Goal: Find specific page/section: Find specific page/section

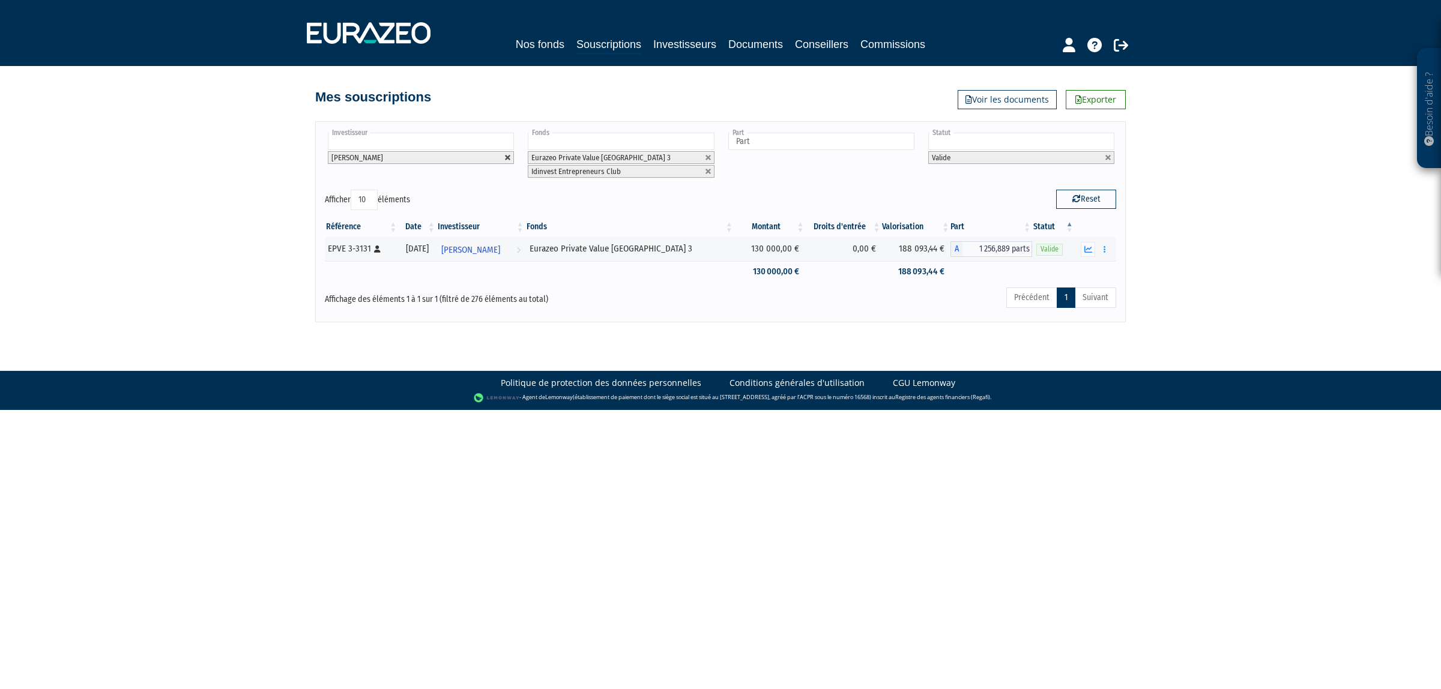
click at [508, 155] on link at bounding box center [507, 157] width 7 height 7
type input "Investisseur"
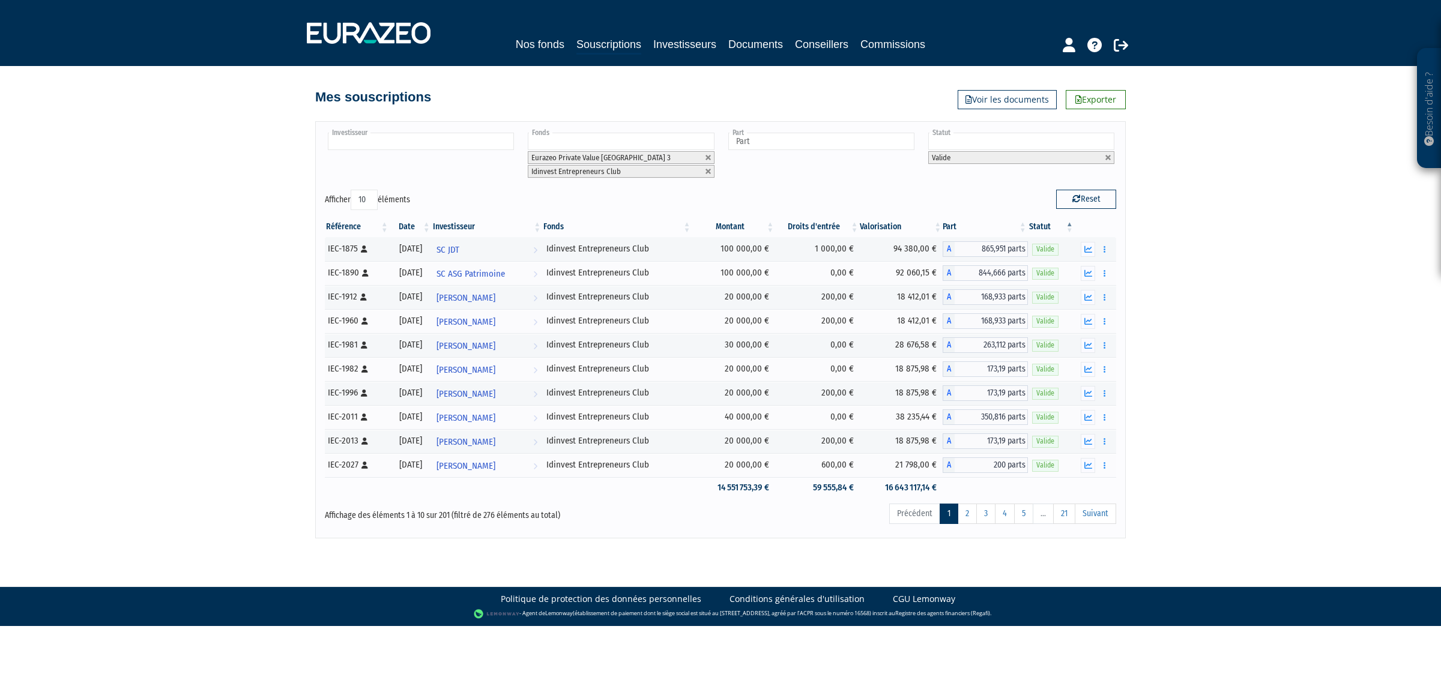
click at [467, 146] on input "text" at bounding box center [421, 141] width 186 height 17
type input "[PERSON_NAME]"
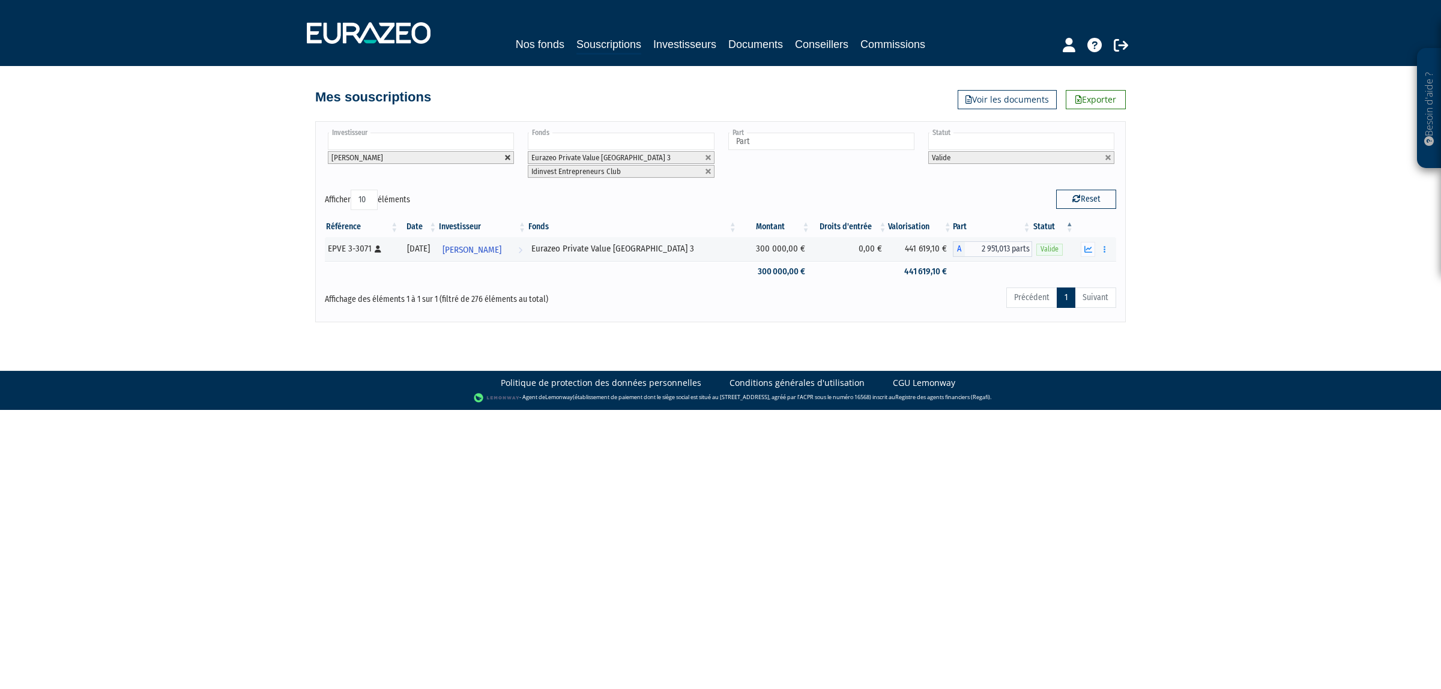
click at [509, 155] on link at bounding box center [507, 157] width 7 height 7
type input "Investisseur"
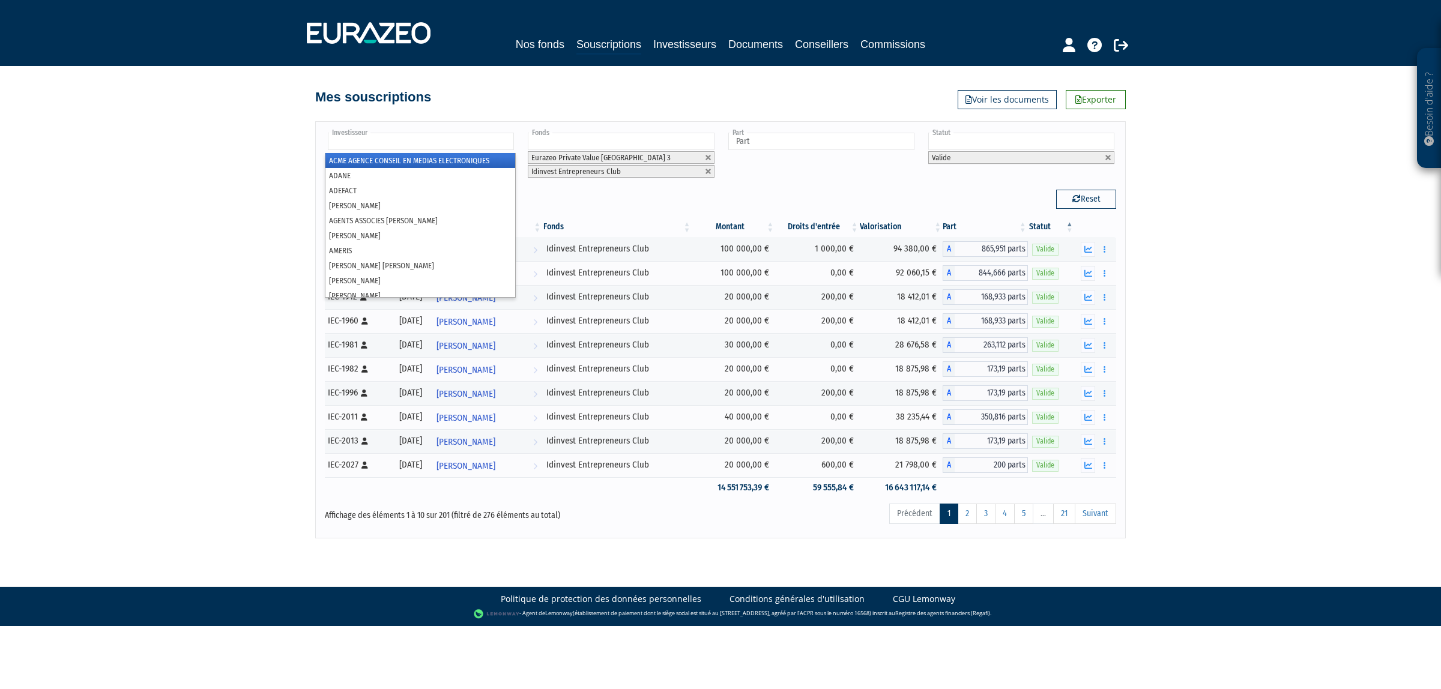
click at [505, 151] on li at bounding box center [421, 142] width 186 height 19
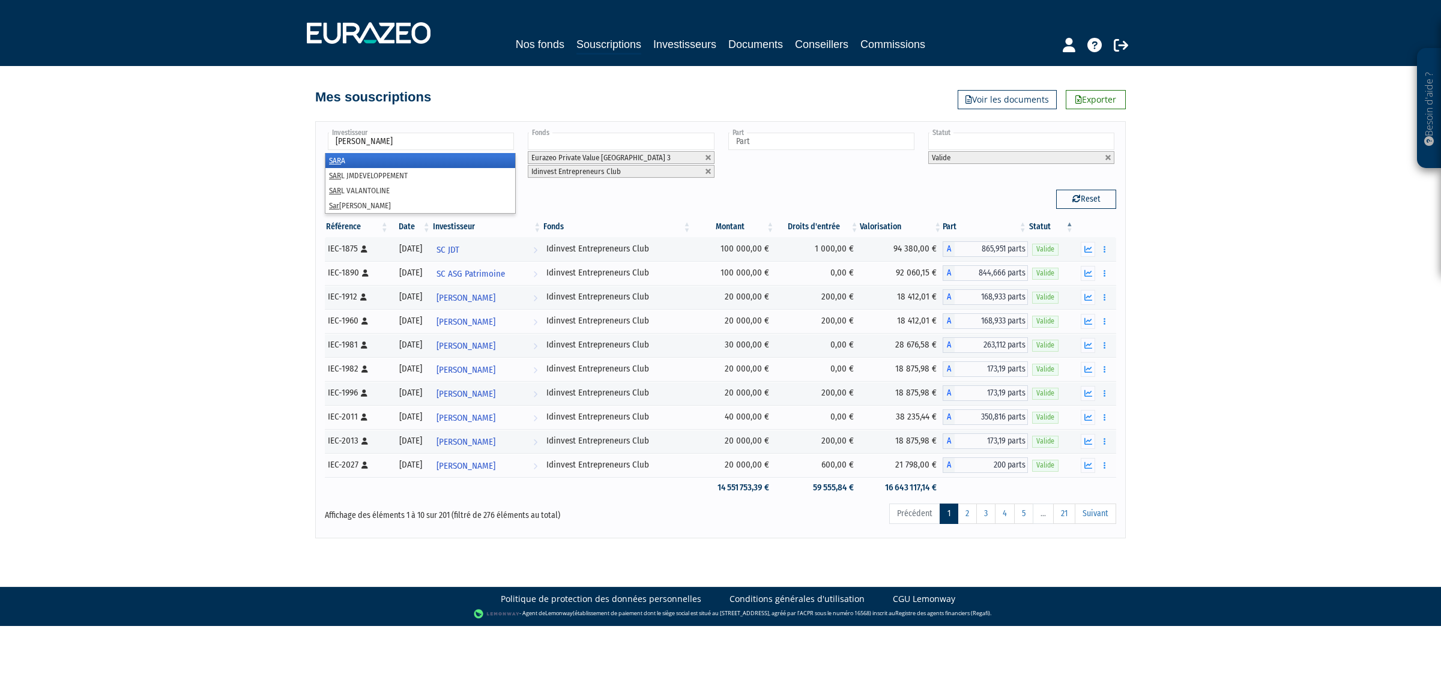
type input "[PERSON_NAME]"
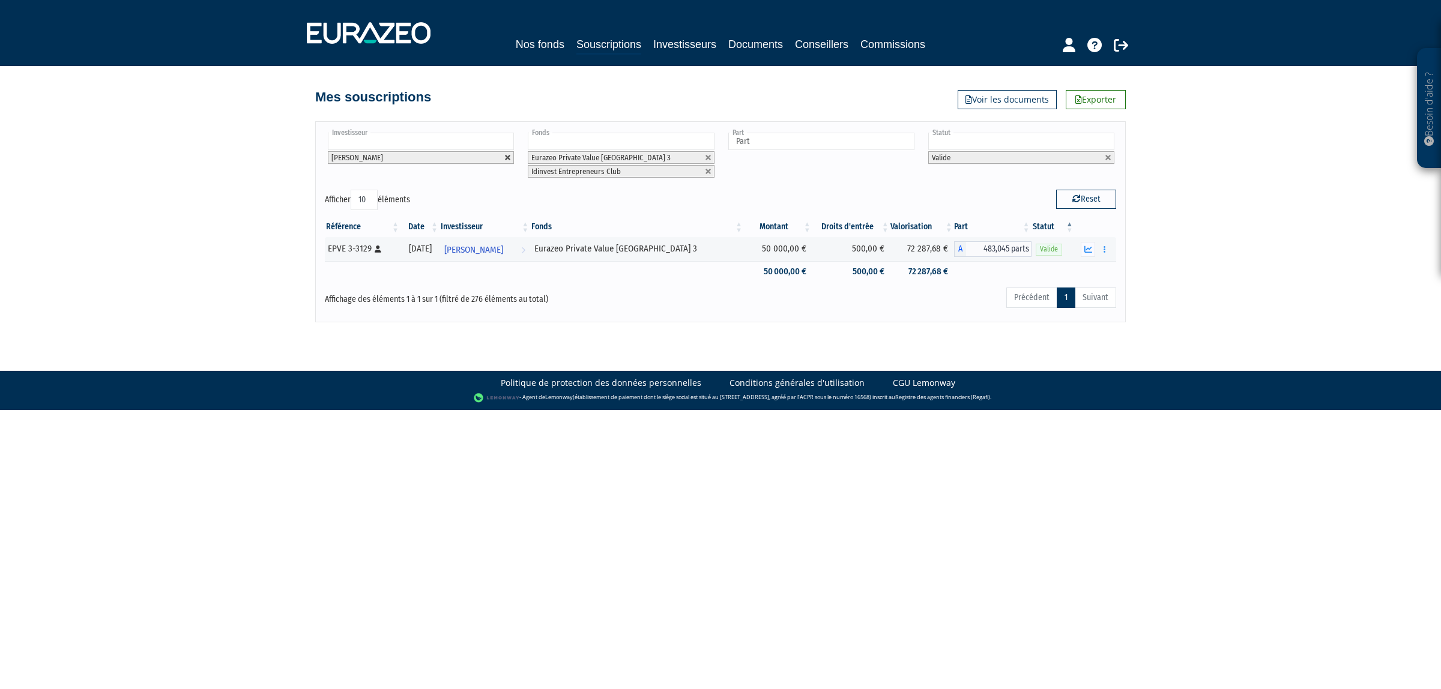
click at [507, 159] on link at bounding box center [507, 157] width 7 height 7
type input "Investisseur"
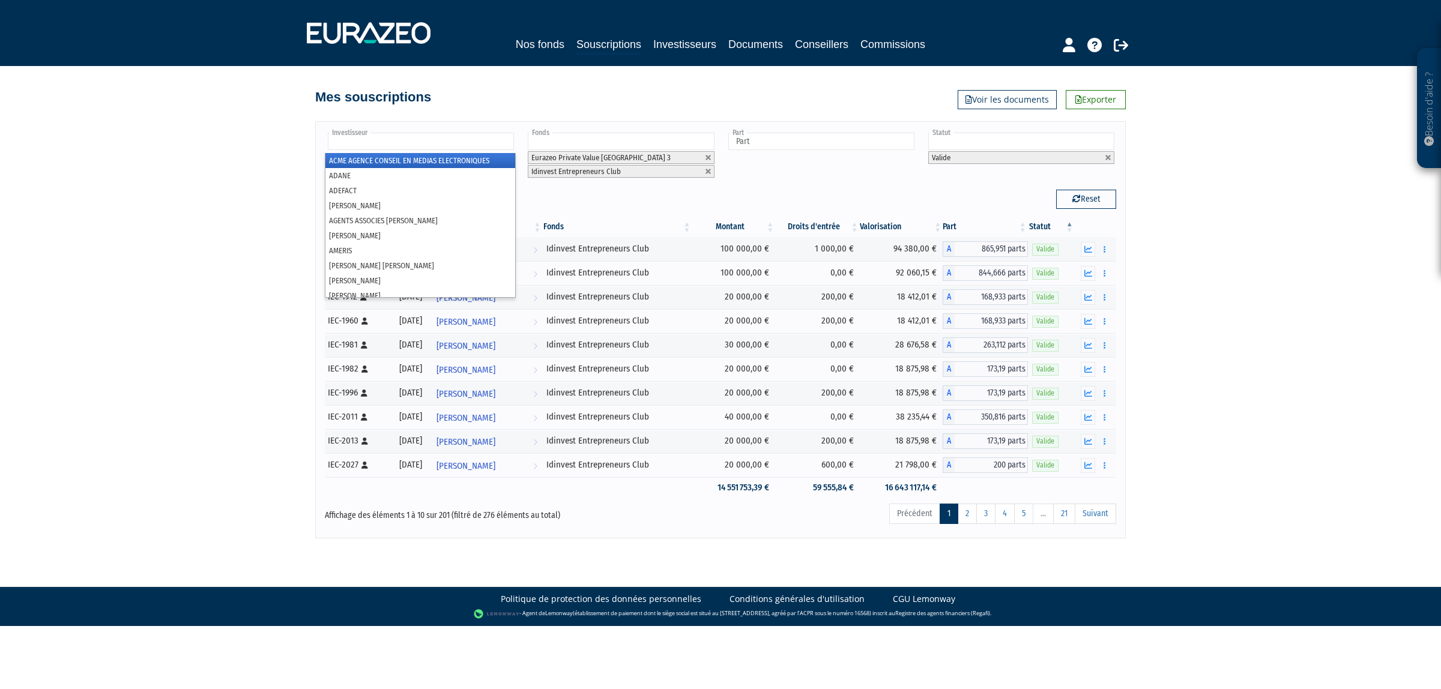
click at [501, 149] on input "text" at bounding box center [421, 141] width 186 height 17
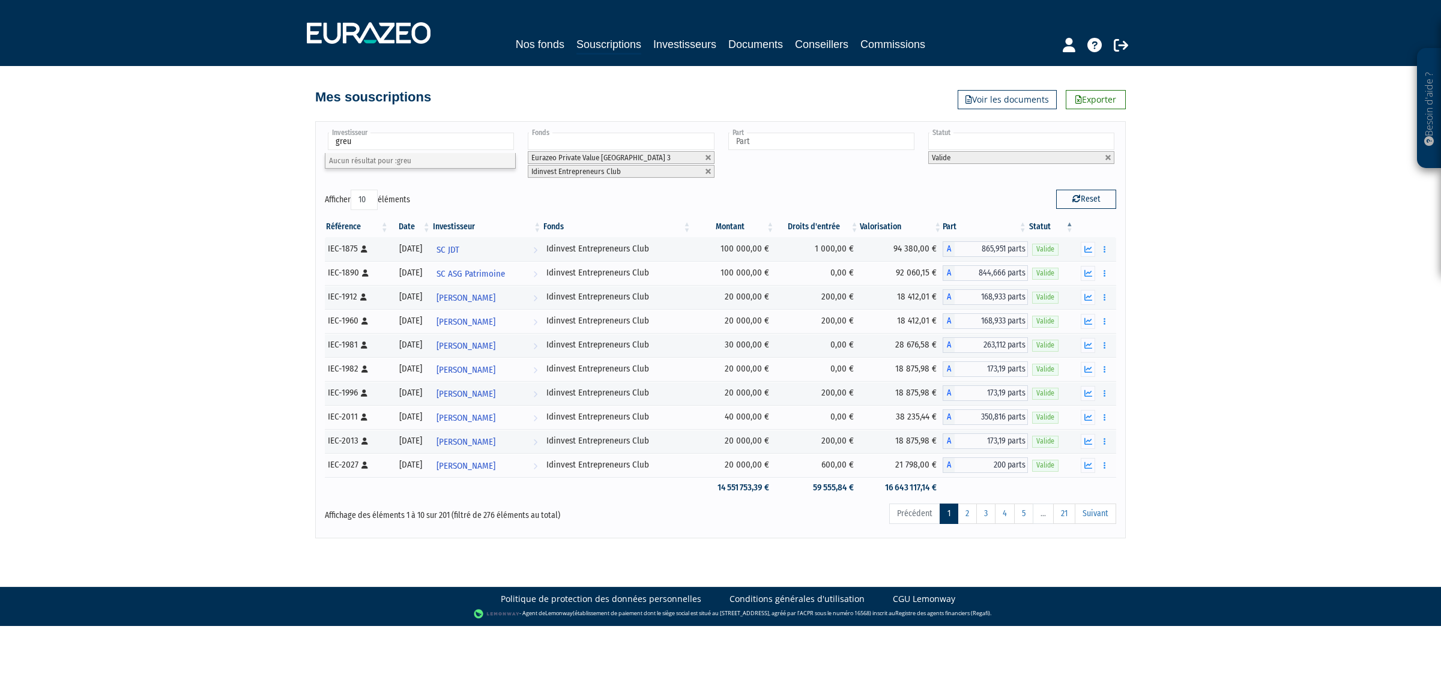
type input "gre"
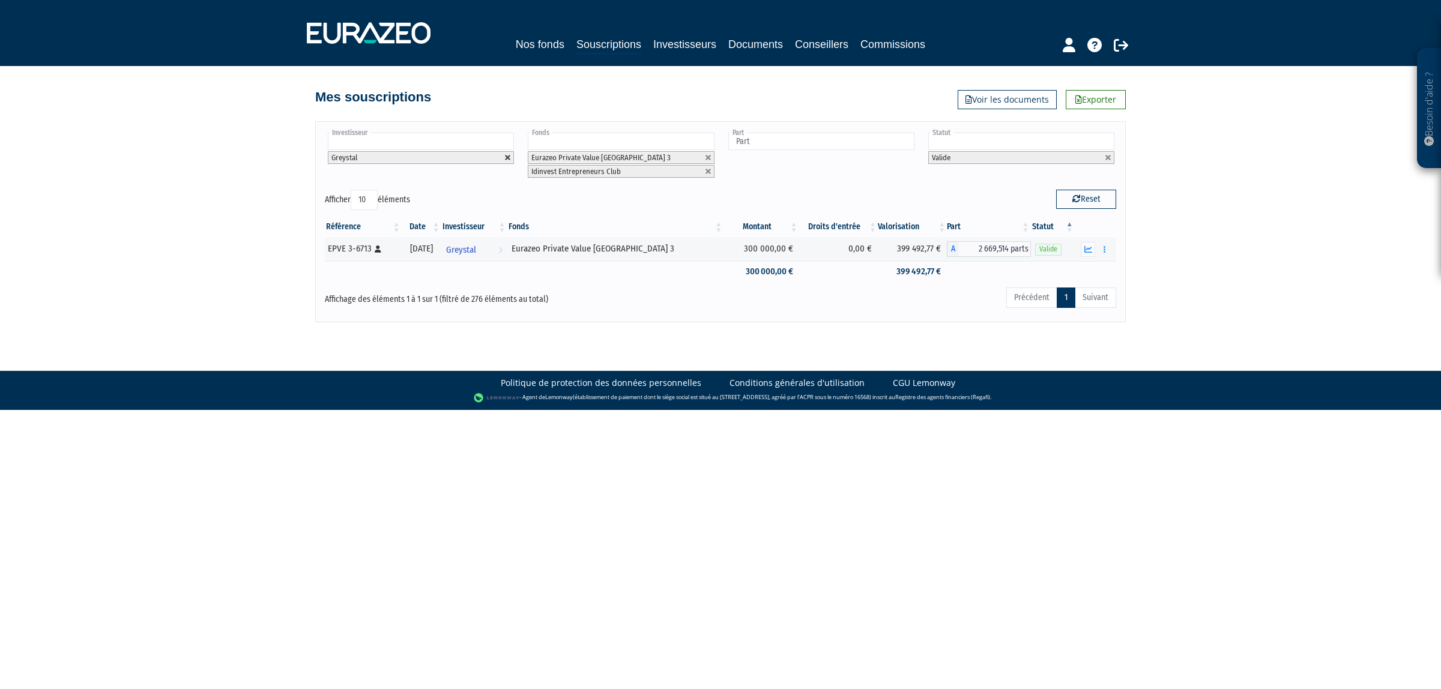
click at [511, 158] on link at bounding box center [507, 157] width 7 height 7
type input "Investisseur"
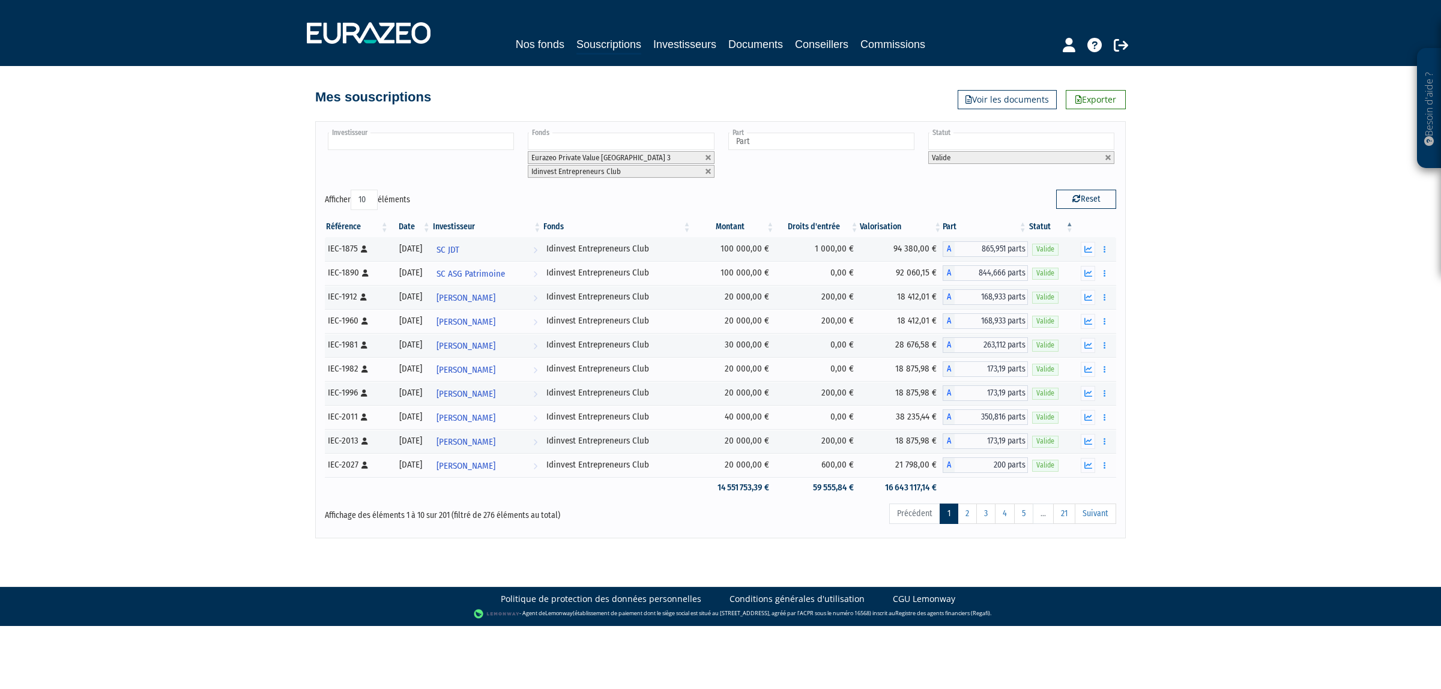
click at [403, 132] on ul at bounding box center [420, 142] width 191 height 22
type input "val"
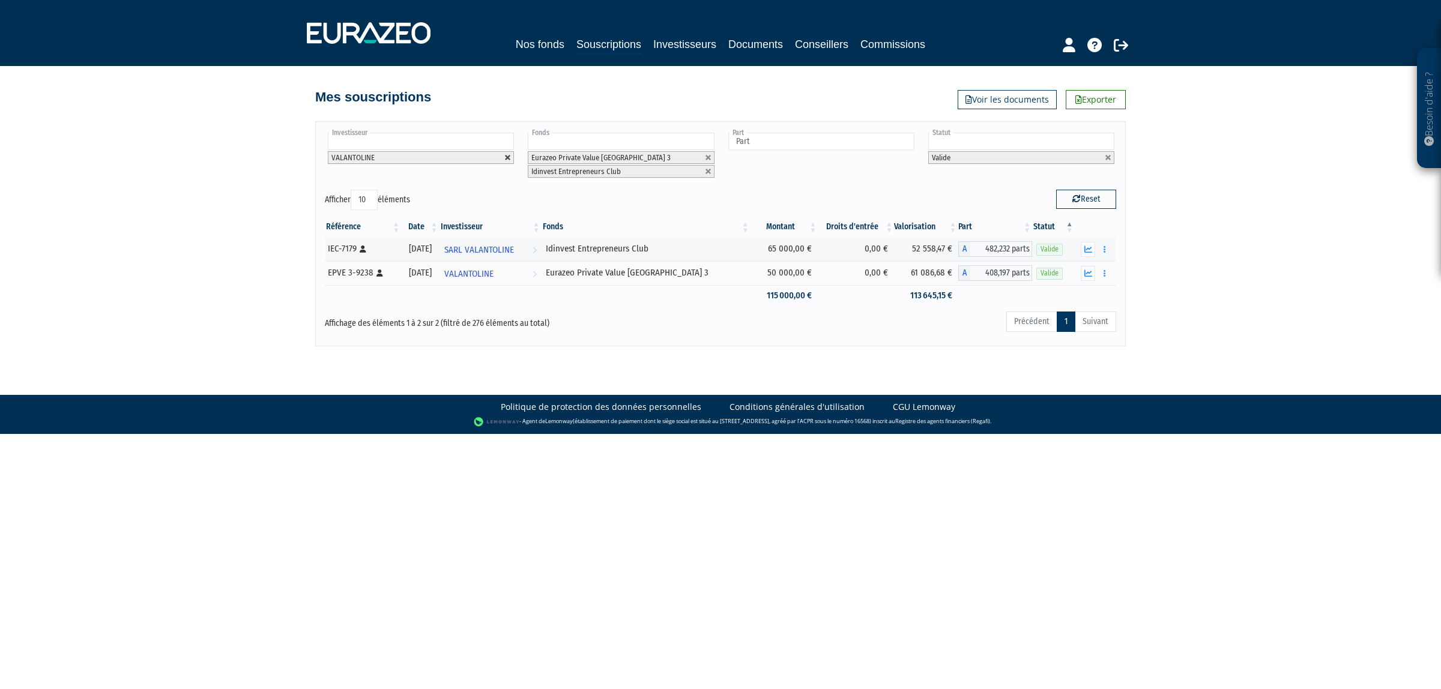
click at [505, 160] on link at bounding box center [507, 157] width 7 height 7
type input "Investisseur"
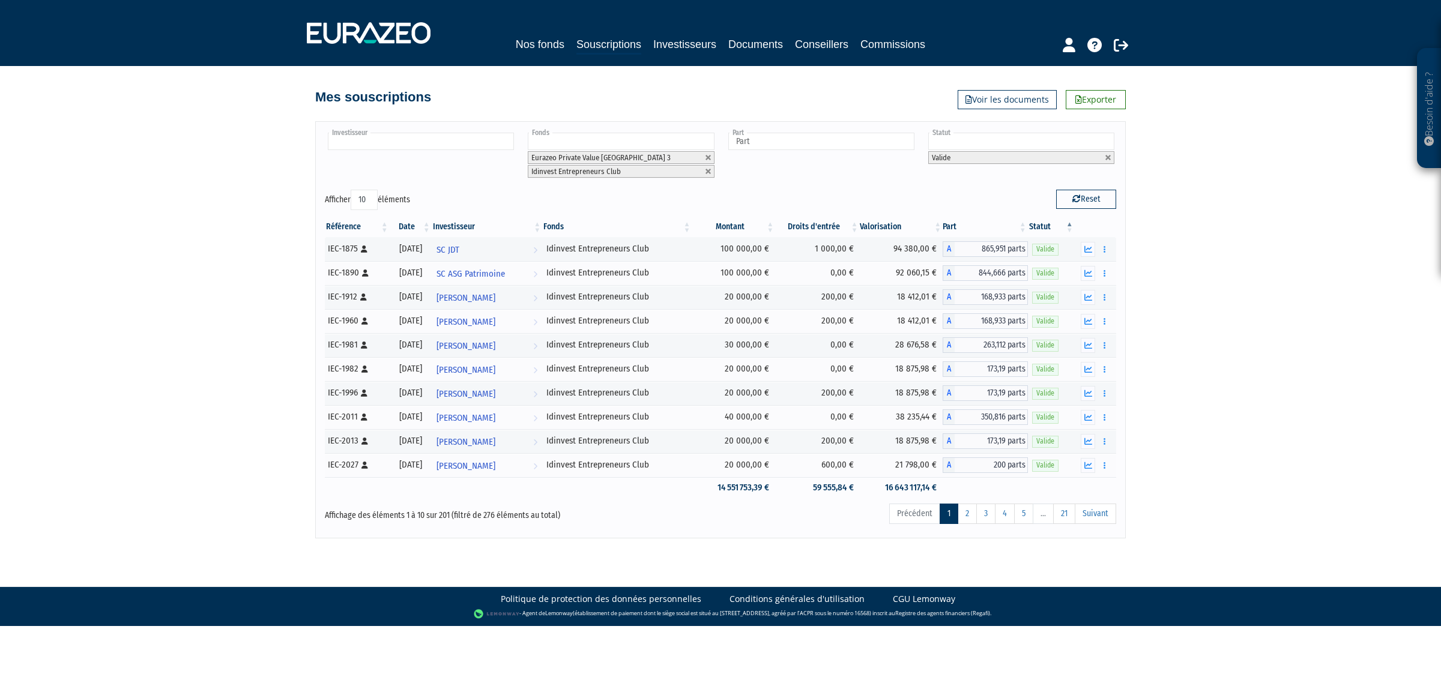
click at [461, 152] on ul at bounding box center [420, 142] width 191 height 22
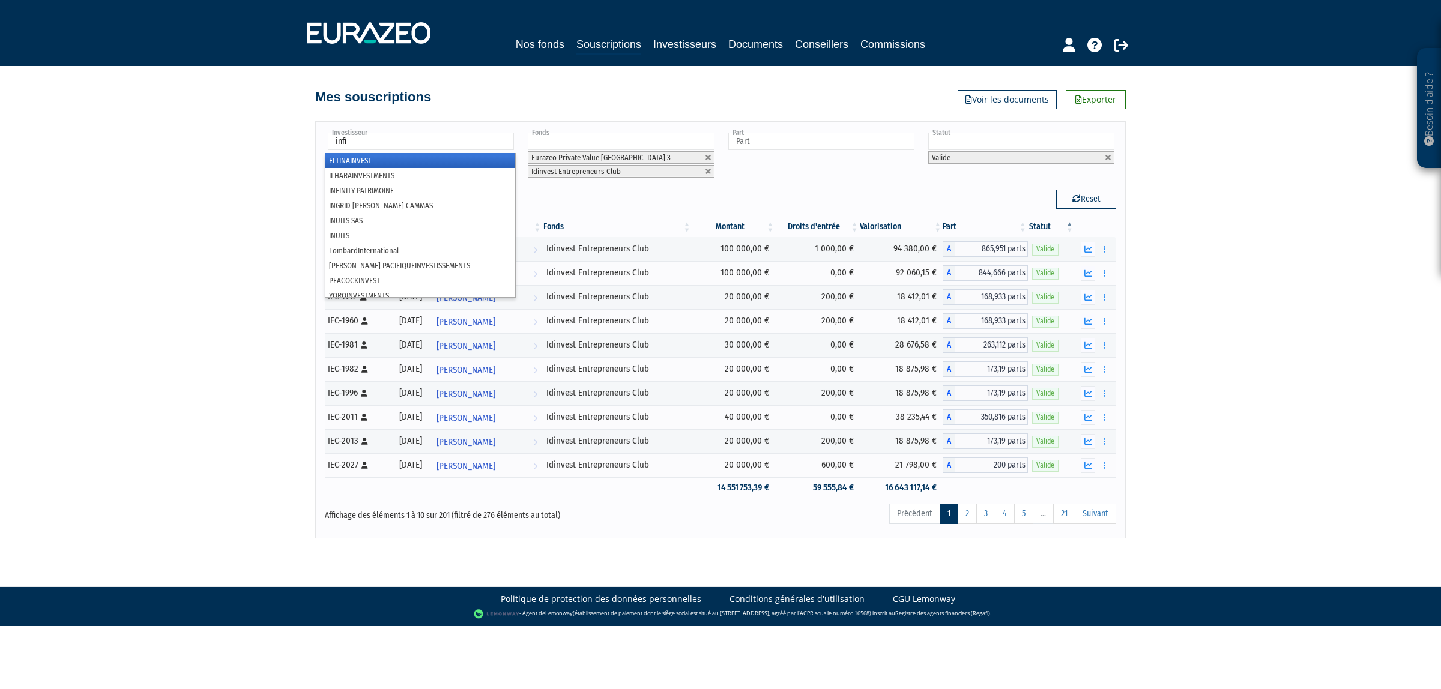
type input "infin"
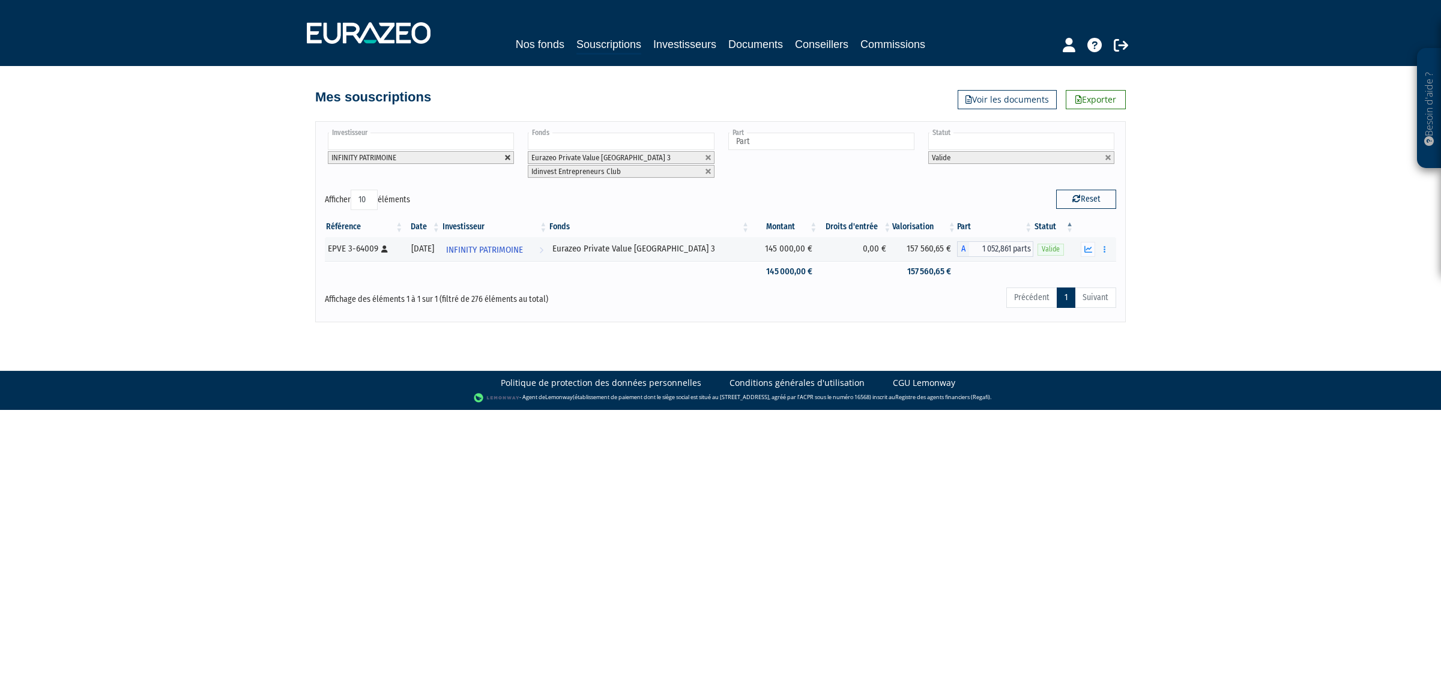
click at [506, 160] on link at bounding box center [507, 157] width 7 height 7
type input "Investisseur"
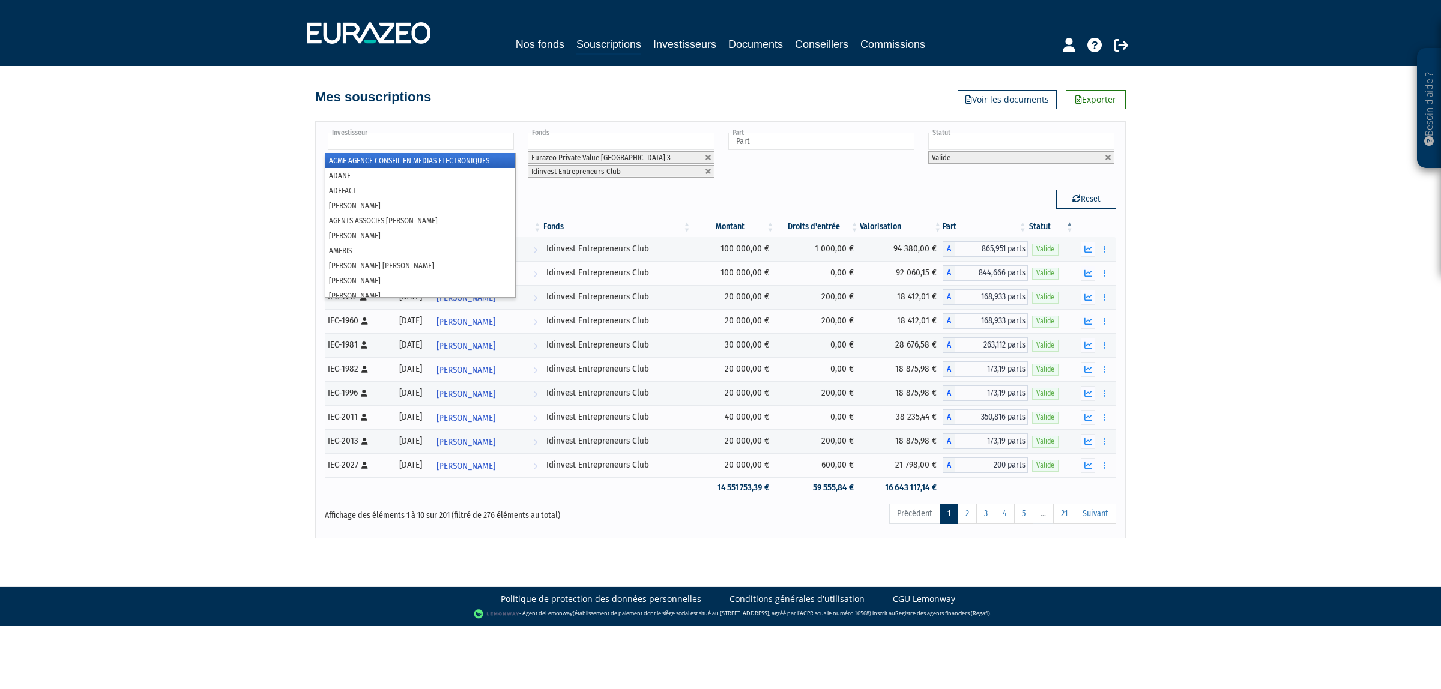
click at [461, 143] on input "text" at bounding box center [421, 141] width 186 height 17
type input "SCI"
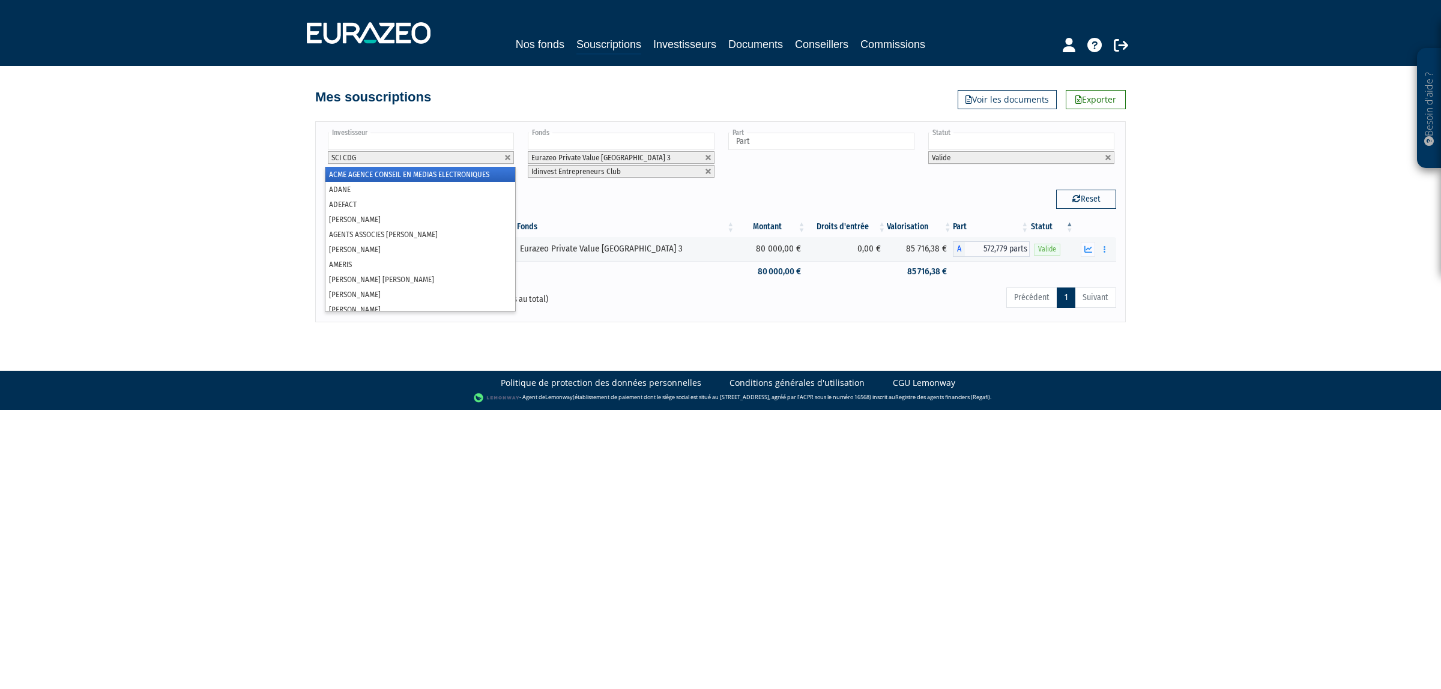
click at [596, 410] on html "Besoin d'aide ? × J'ai besoin d'aide Si vous avez une question à propos du fonc…" at bounding box center [720, 205] width 1441 height 410
